Goal: Communication & Community: Answer question/provide support

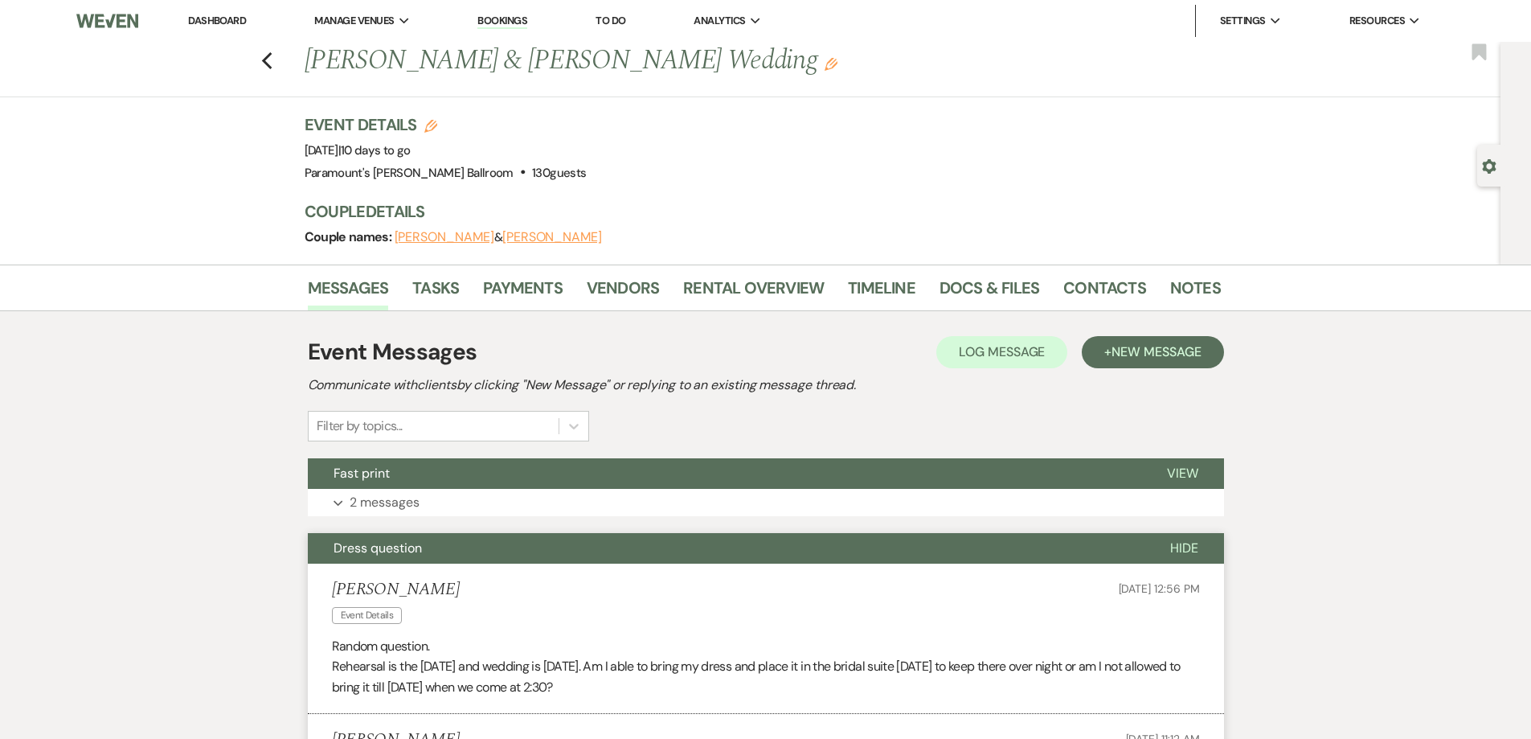
click at [424, 549] on button "Dress question" at bounding box center [726, 548] width 837 height 31
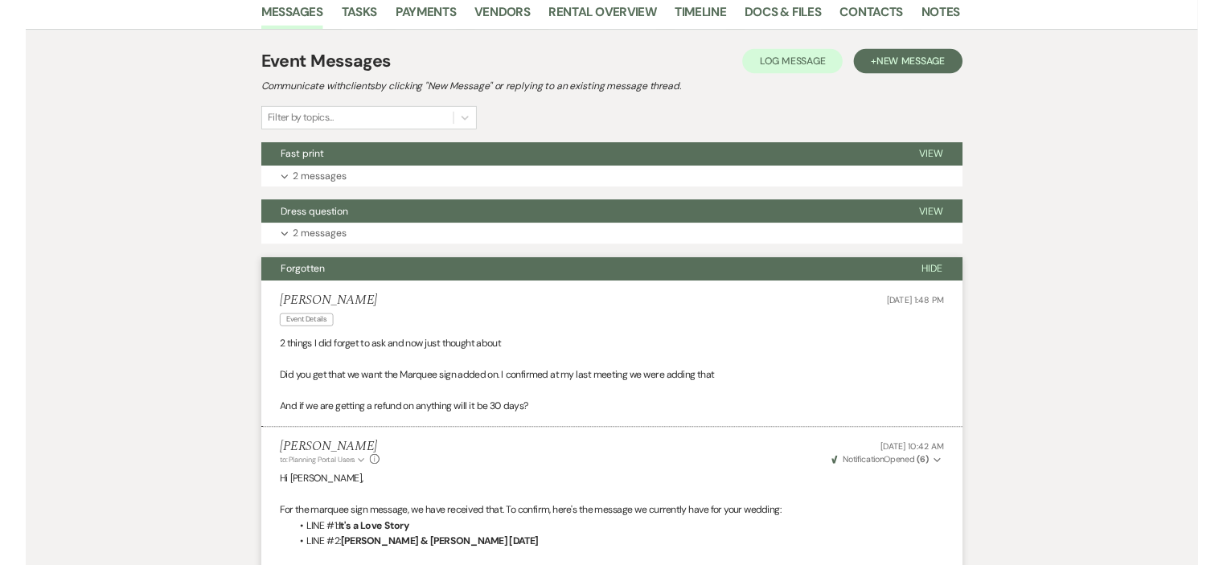
scroll to position [482, 0]
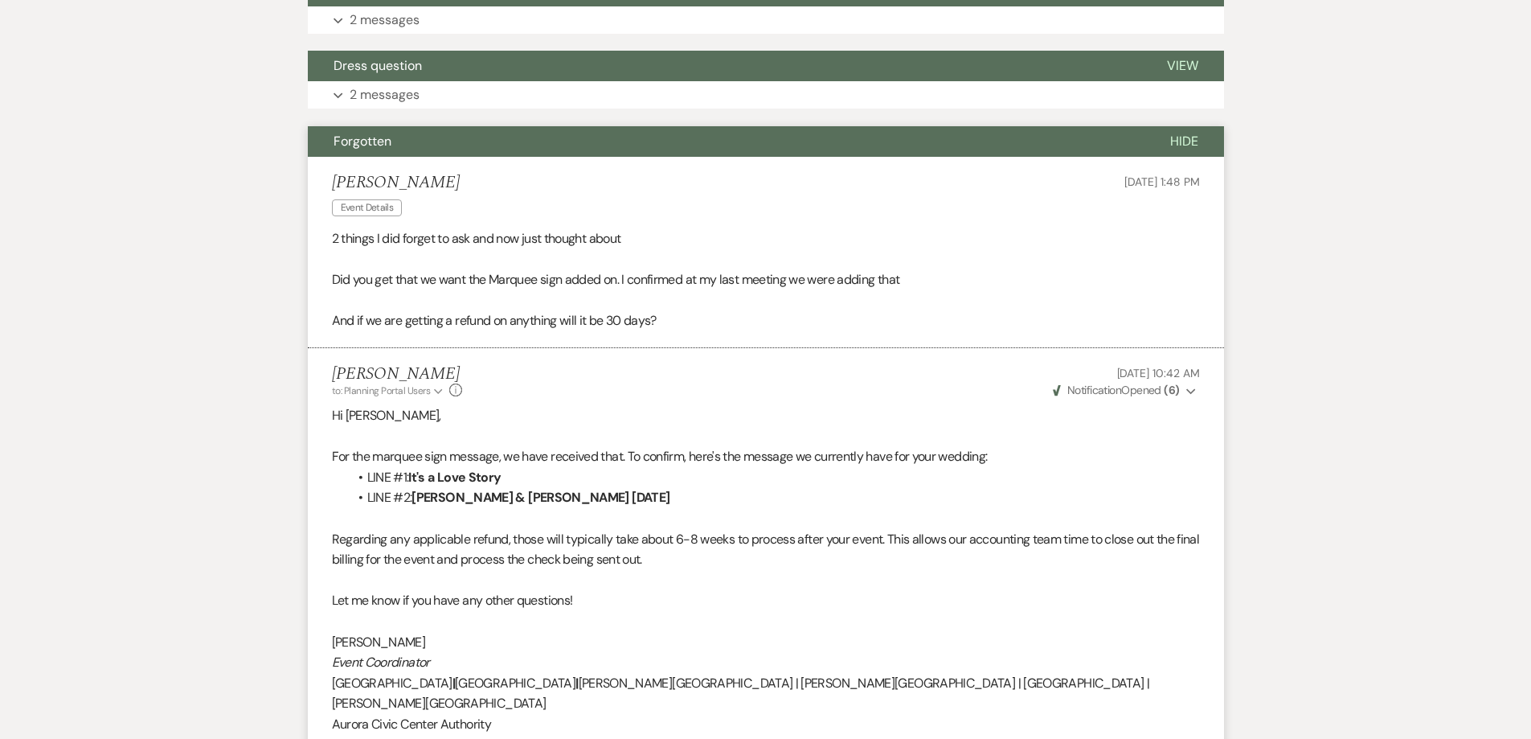
click at [586, 144] on button "Forgotten" at bounding box center [726, 141] width 837 height 31
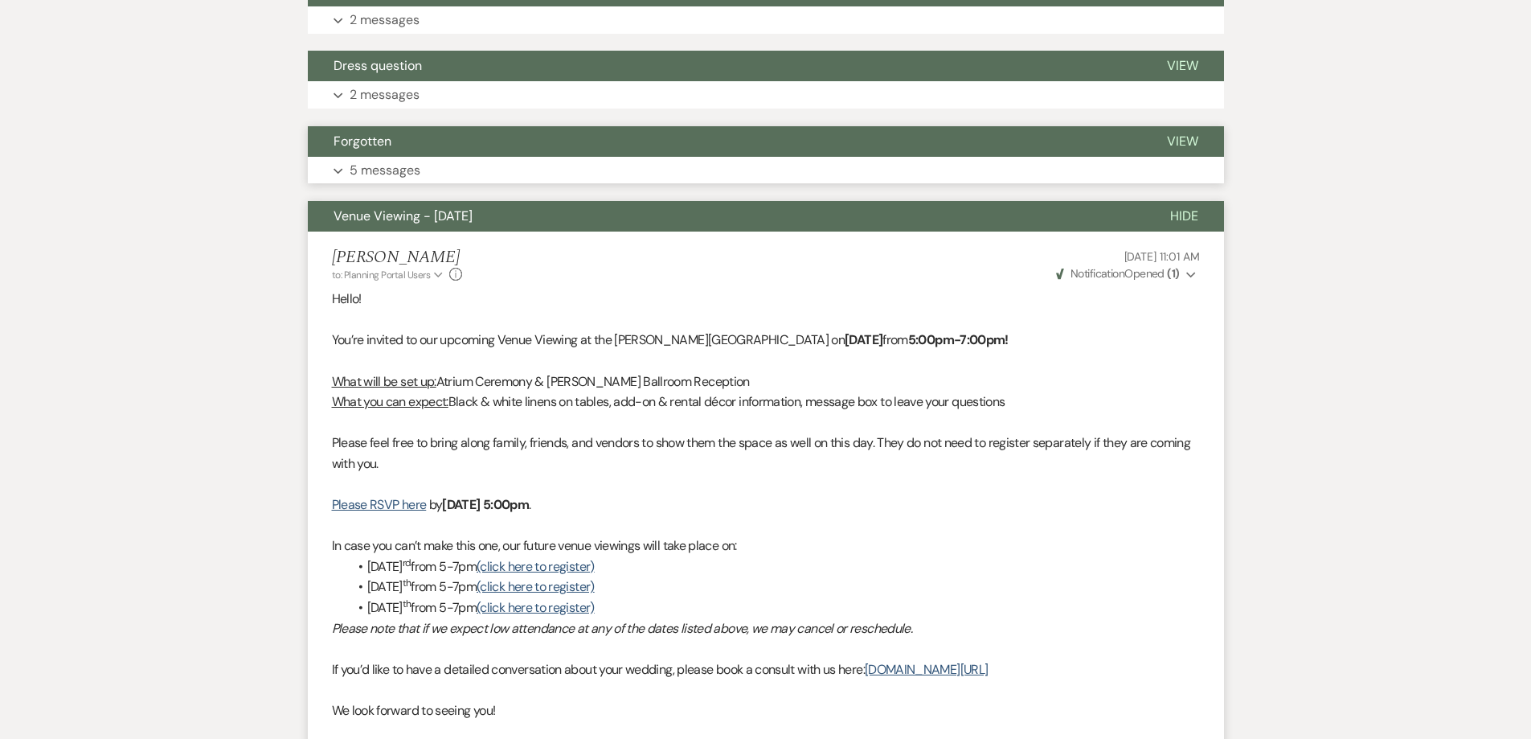
click at [580, 142] on button "Forgotten" at bounding box center [725, 141] width 834 height 31
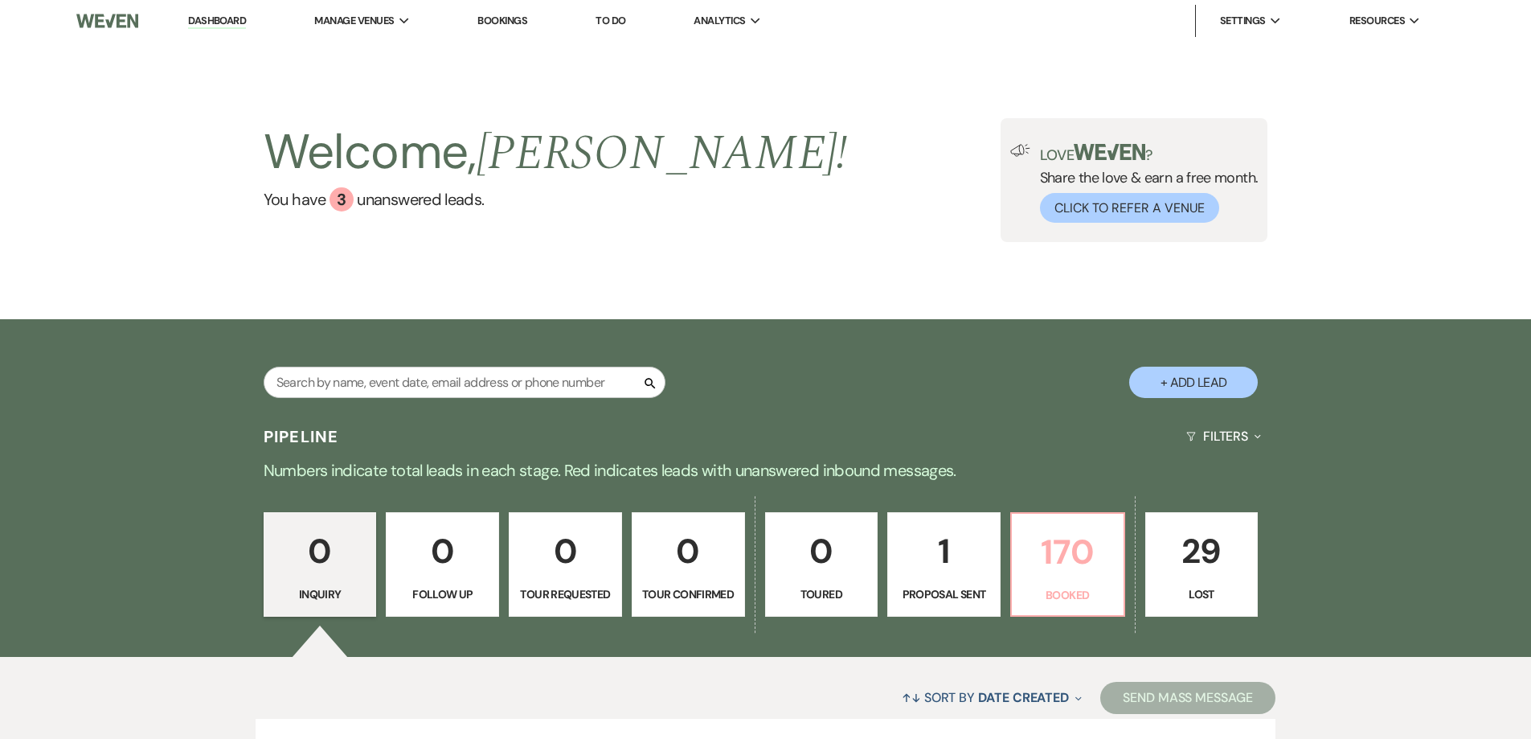
click at [1063, 545] on p "170" at bounding box center [1068, 552] width 92 height 54
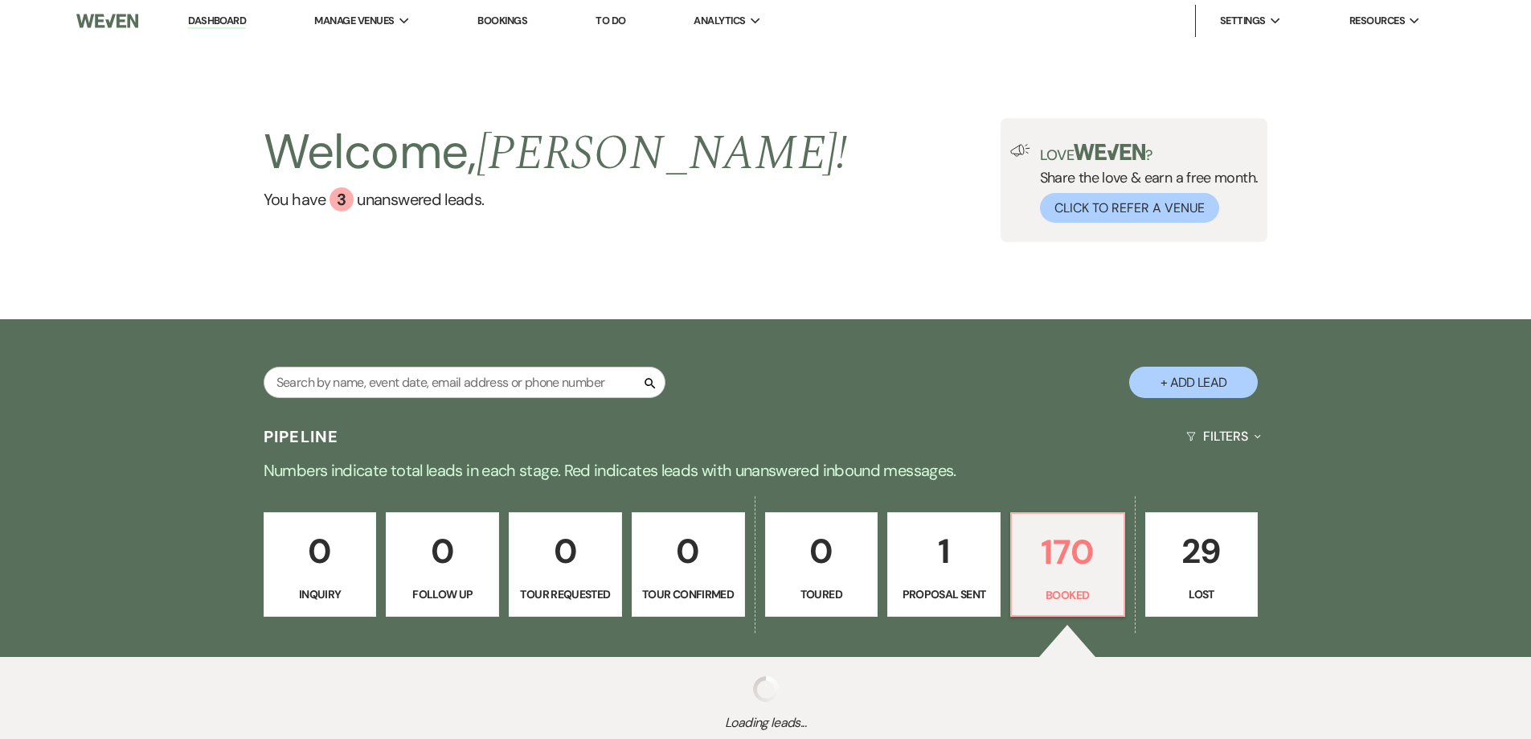
scroll to position [63, 0]
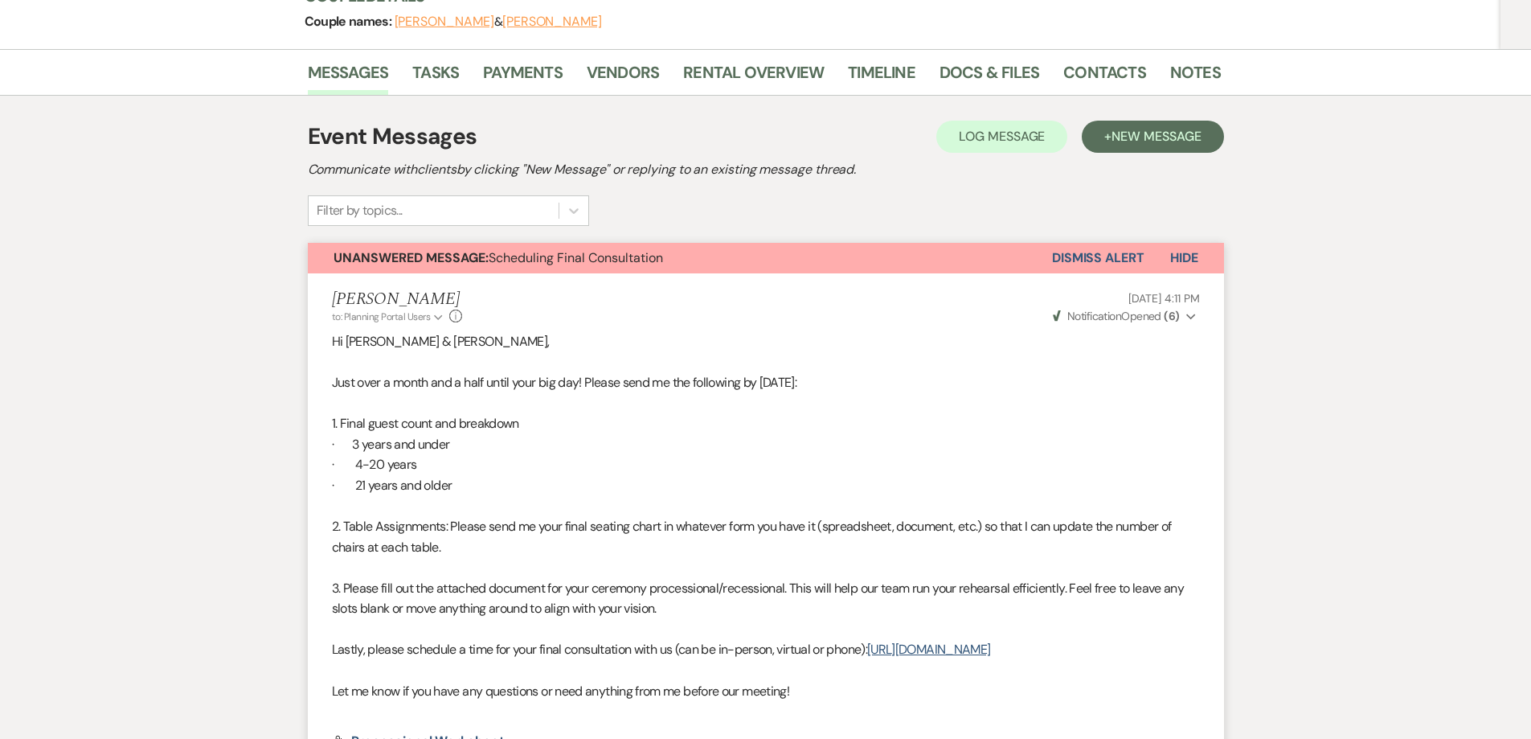
scroll to position [322, 0]
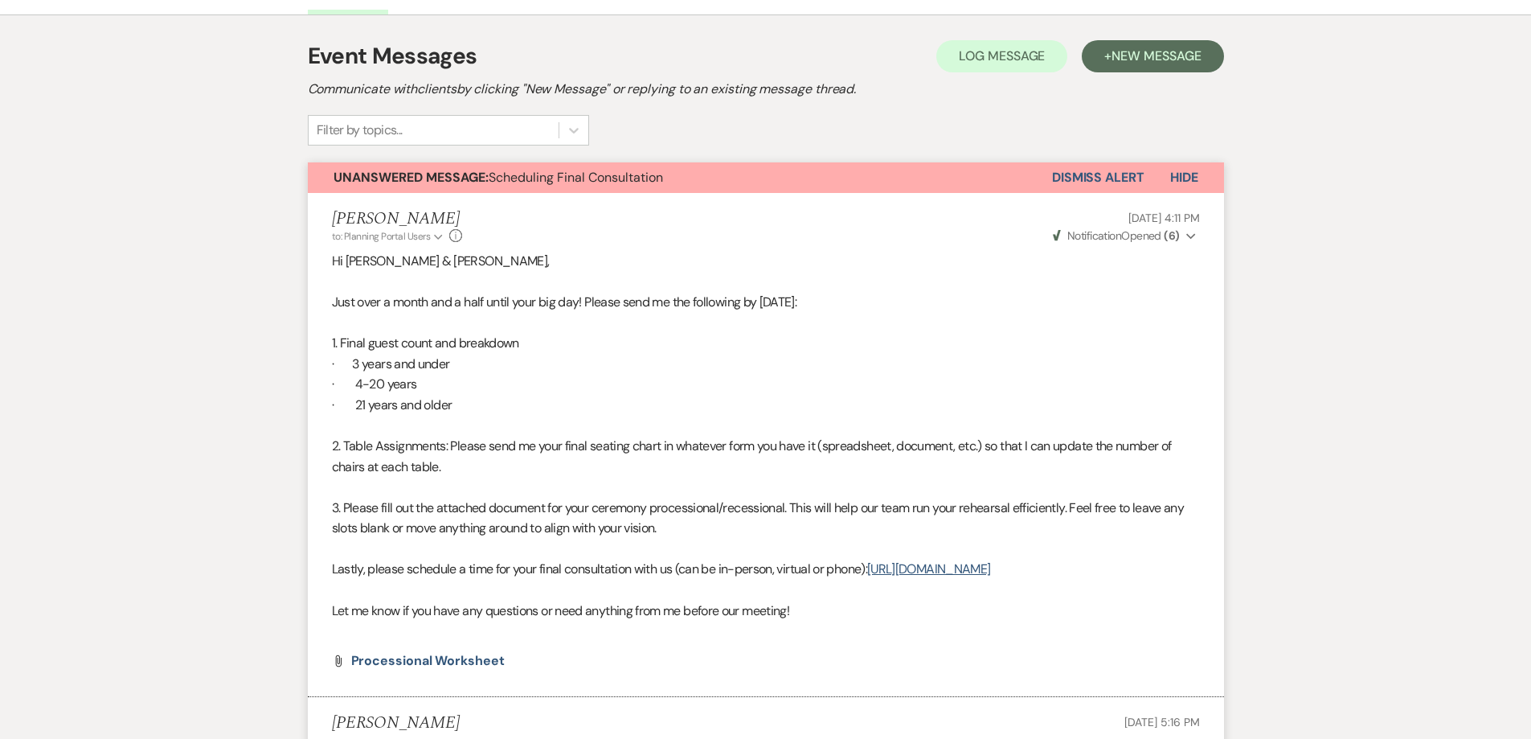
click at [545, 503] on span "3. Please fill out the attached document for your ceremony processional/recessi…" at bounding box center [758, 518] width 853 height 38
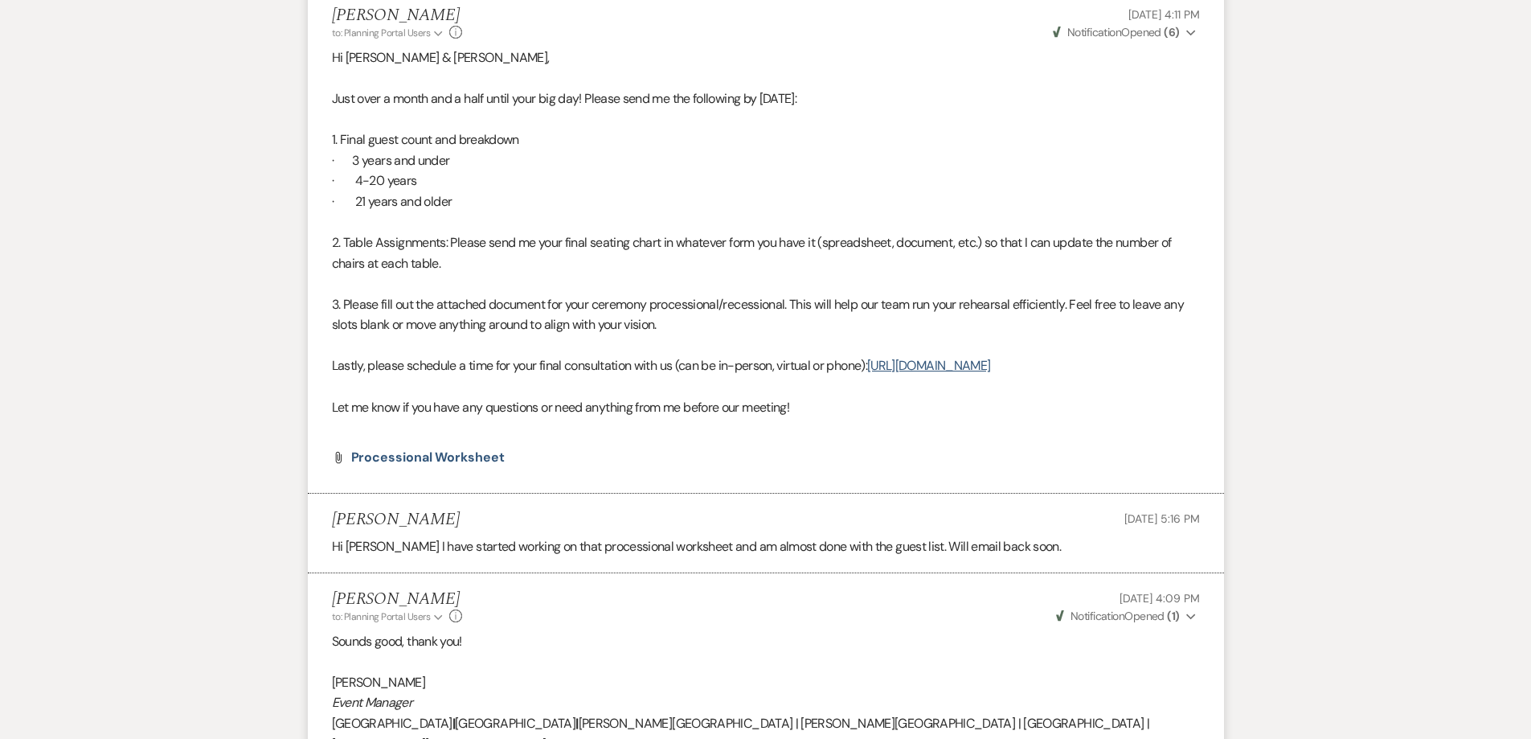
scroll to position [563, 0]
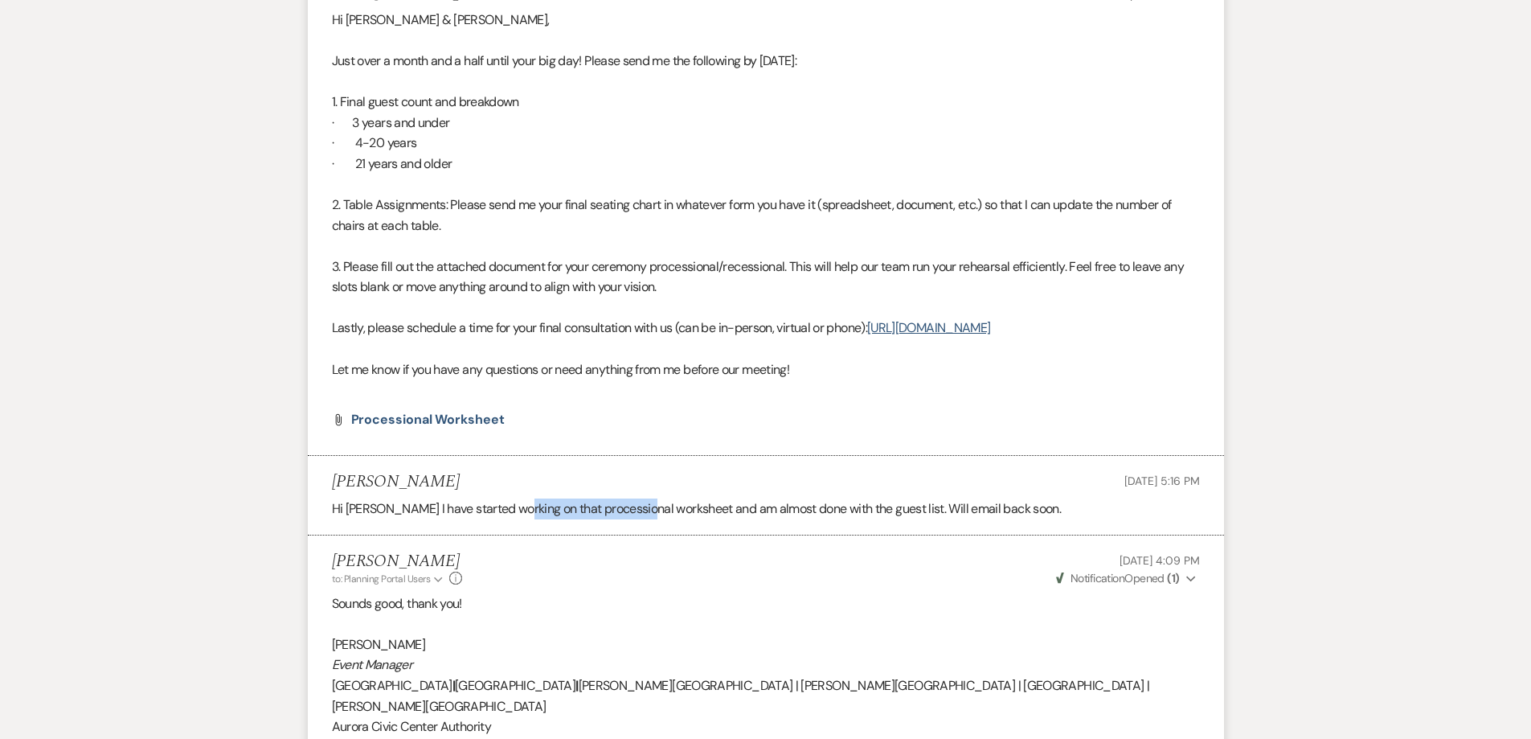
drag, startPoint x: 517, startPoint y: 523, endPoint x: 673, endPoint y: 523, distance: 156.0
click at [653, 519] on p "Hi Morgan I have started working on that processional worksheet and am almost d…" at bounding box center [766, 508] width 868 height 21
click at [673, 519] on p "Hi Morgan I have started working on that processional worksheet and am almost d…" at bounding box center [766, 508] width 868 height 21
click at [540, 519] on p "Hi Morgan I have started working on that processional worksheet and am almost d…" at bounding box center [766, 508] width 868 height 21
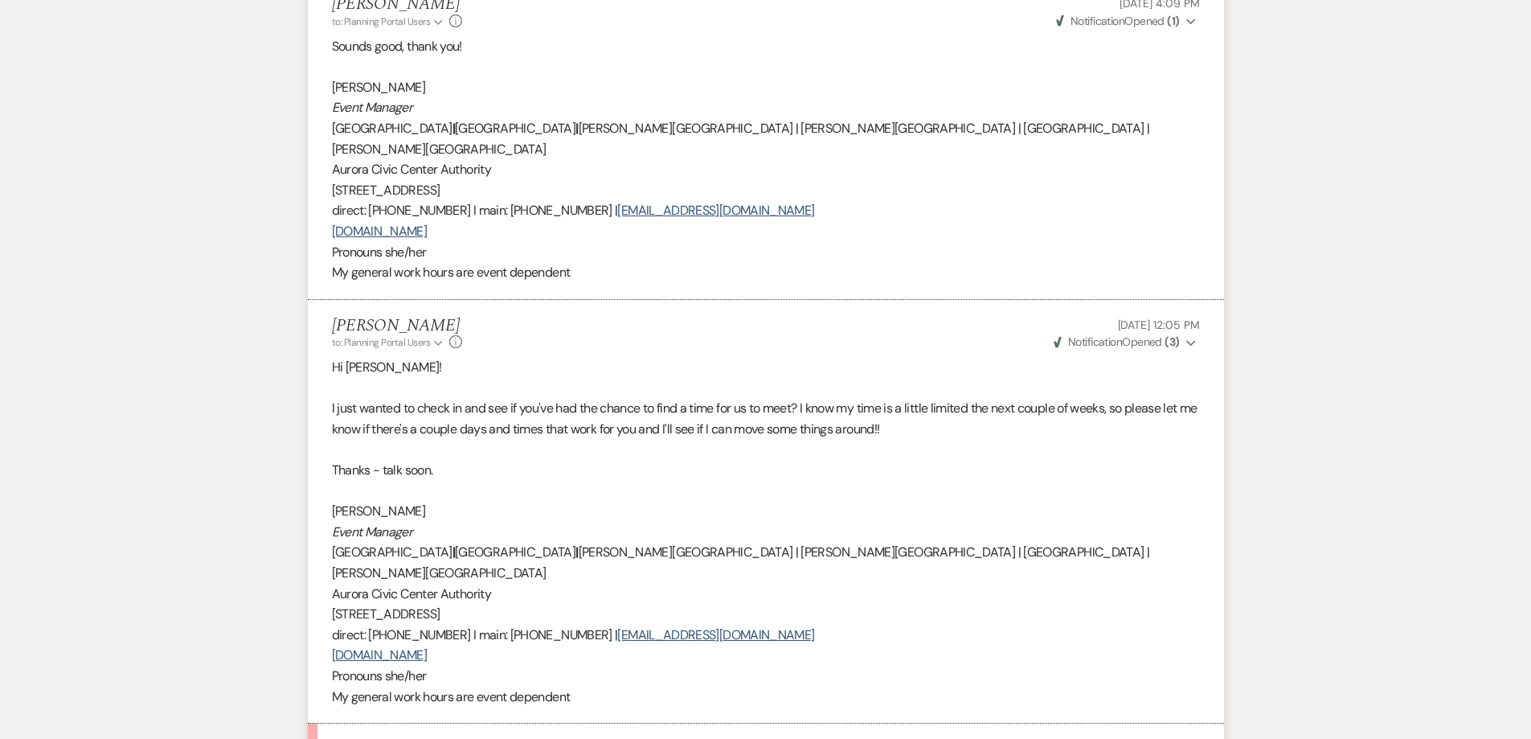
scroll to position [1125, 0]
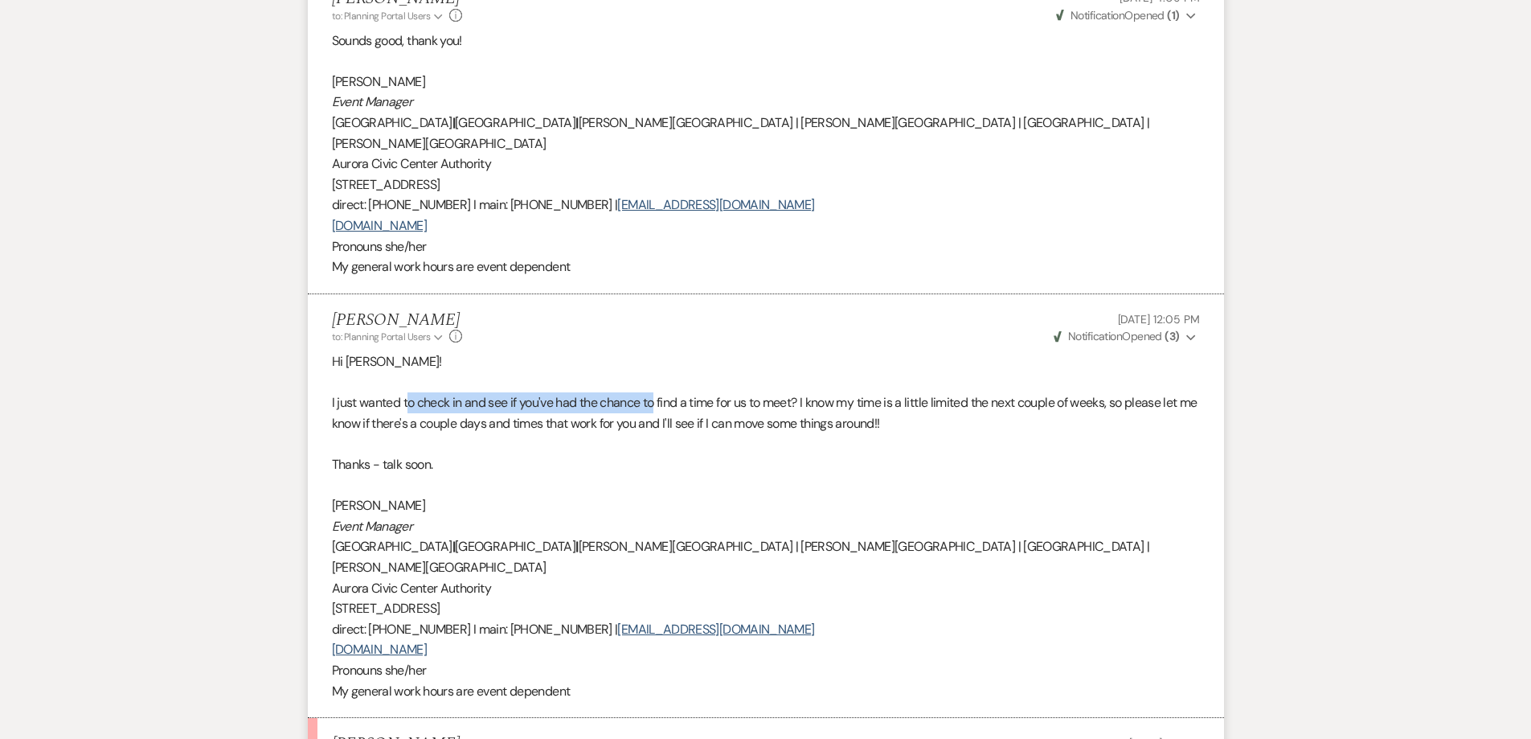
drag, startPoint x: 407, startPoint y: 398, endPoint x: 700, endPoint y: 400, distance: 293.4
click at [670, 400] on p "I just wanted to check in and see if you've had the chance to find a time for u…" at bounding box center [766, 412] width 868 height 41
click at [728, 399] on p "I just wanted to check in and see if you've had the chance to find a time for u…" at bounding box center [766, 412] width 868 height 41
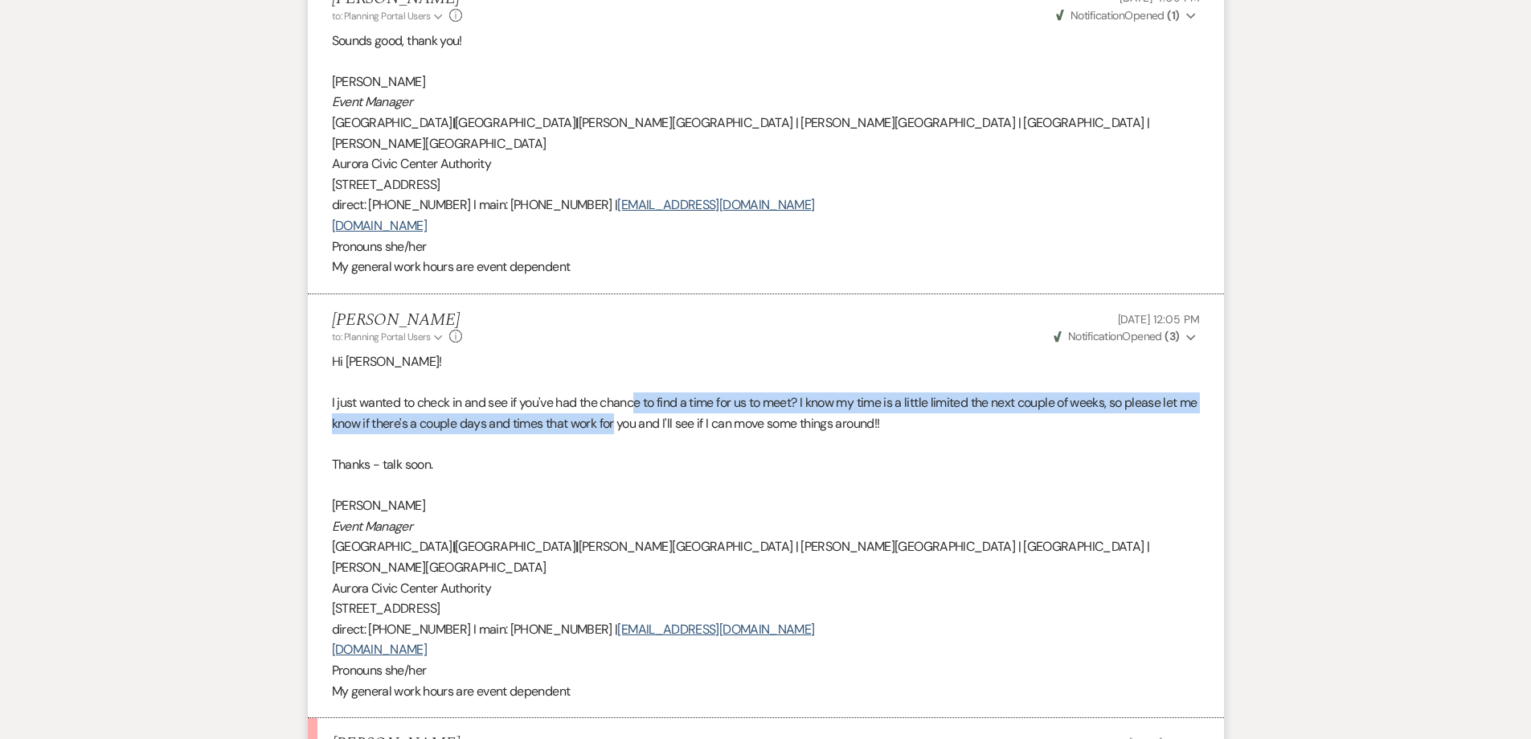
drag, startPoint x: 642, startPoint y: 405, endPoint x: 638, endPoint y: 424, distance: 19.7
click at [638, 423] on p "I just wanted to check in and see if you've had the chance to find a time for u…" at bounding box center [766, 412] width 868 height 41
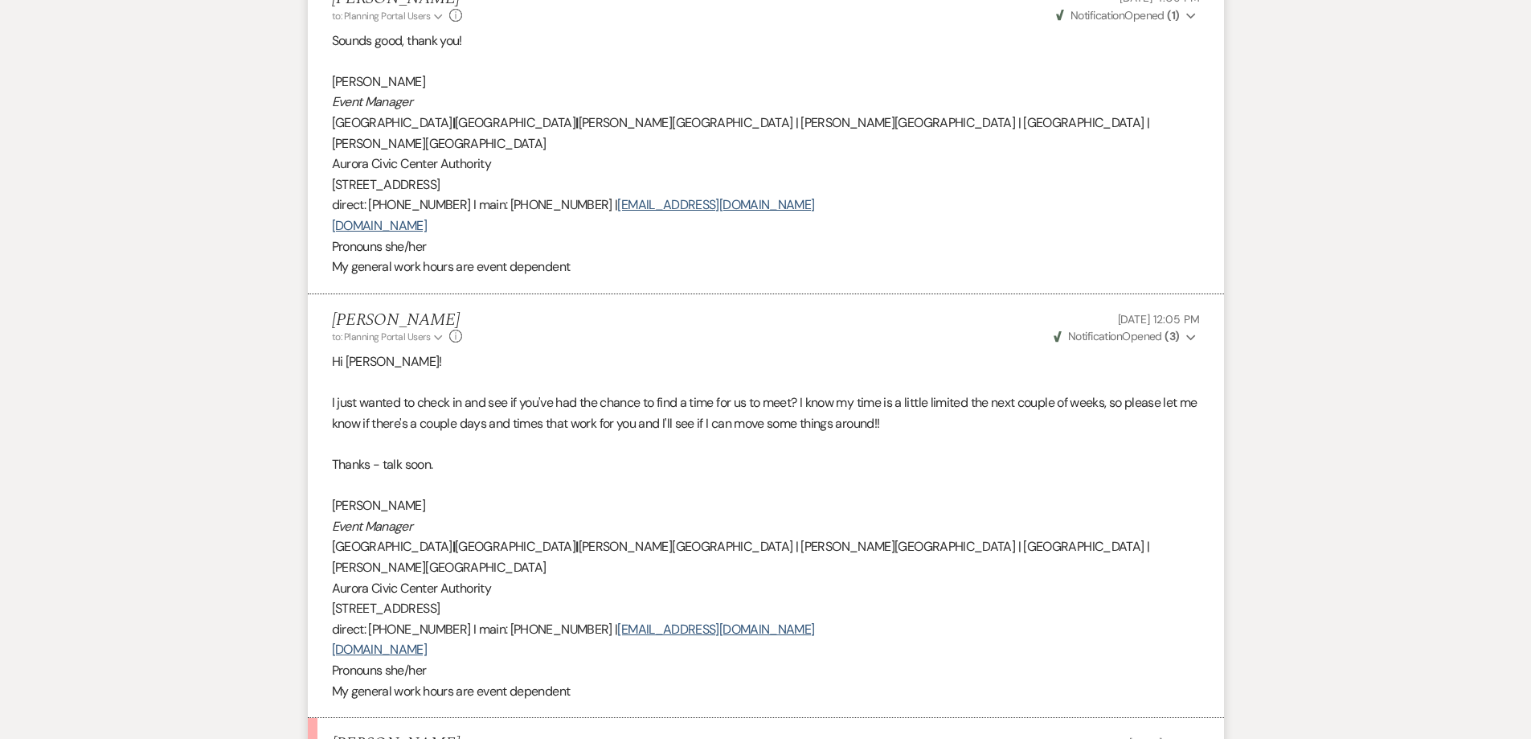
click at [638, 434] on p at bounding box center [766, 443] width 868 height 21
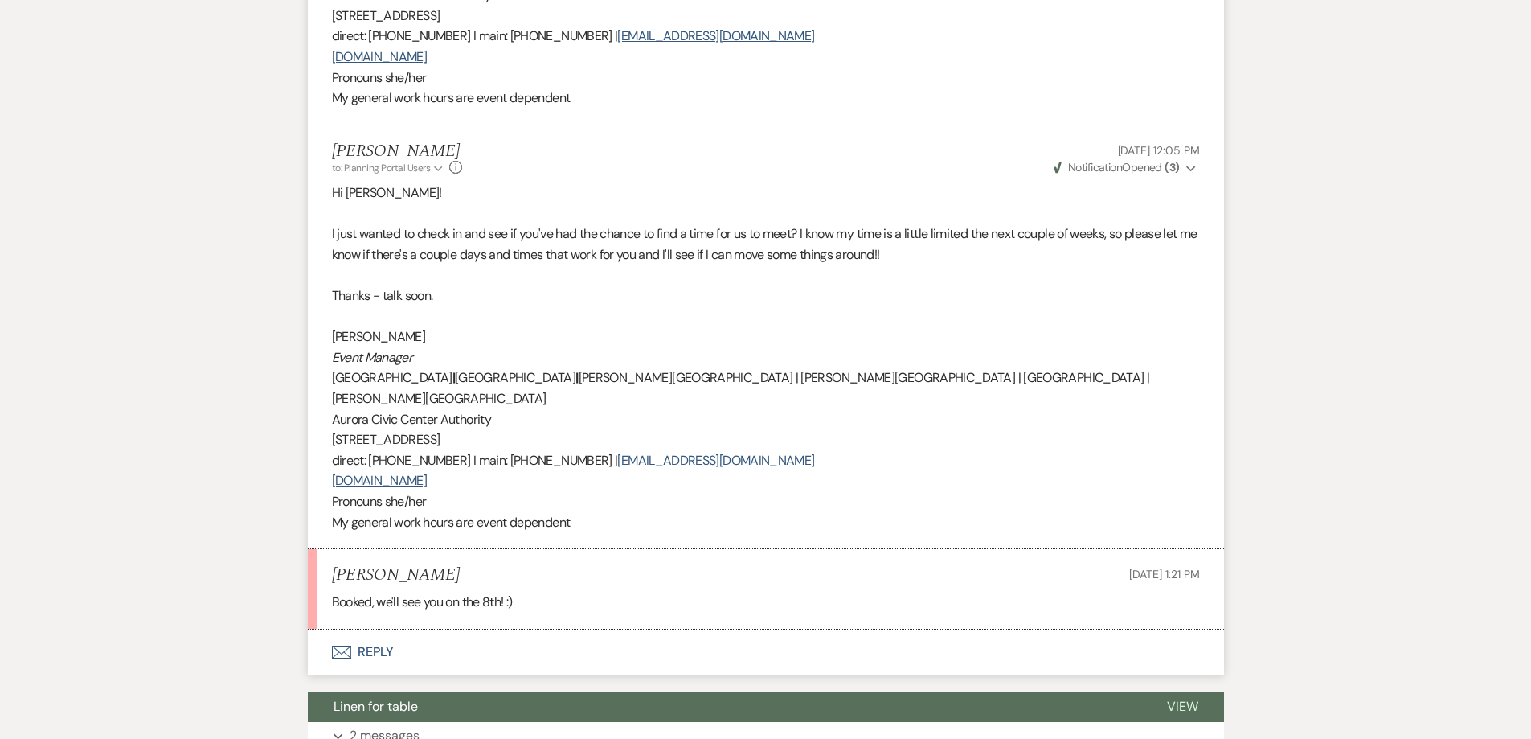
scroll to position [1527, 0]
